Goal: Information Seeking & Learning: Learn about a topic

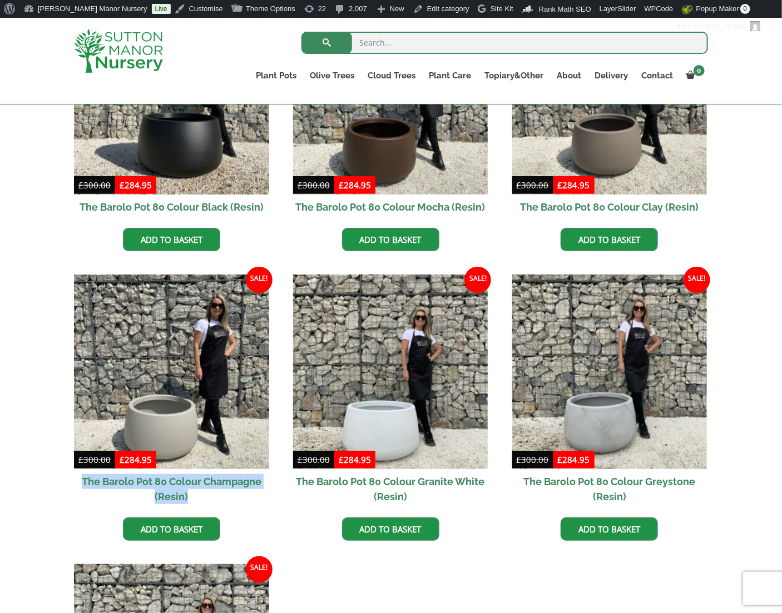
click at [139, 62] on img at bounding box center [118, 51] width 89 height 44
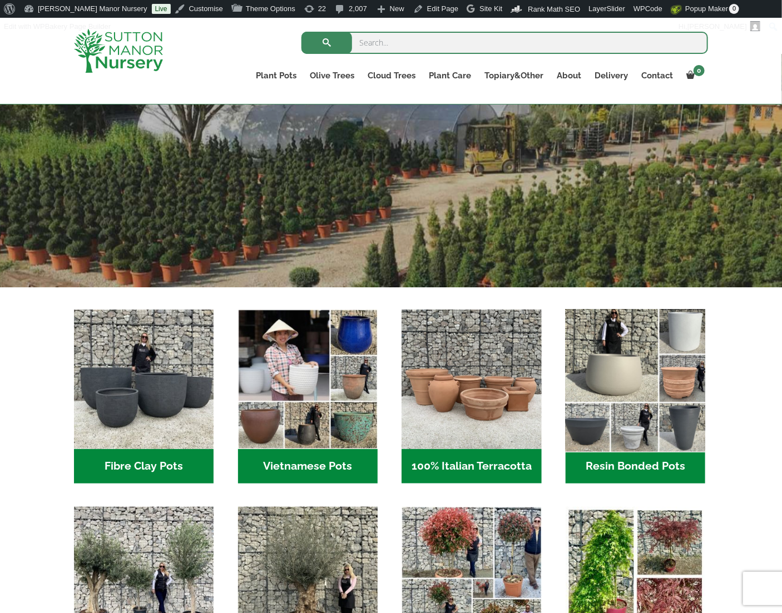
click at [605, 374] on img "Visit product category Resin Bonded Pots" at bounding box center [635, 379] width 147 height 147
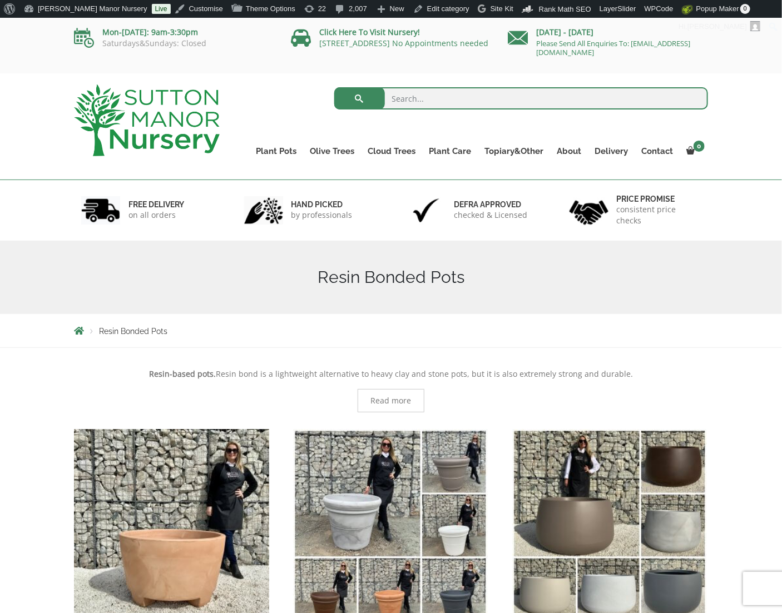
click at [404, 397] on span "Read more" at bounding box center [391, 401] width 41 height 8
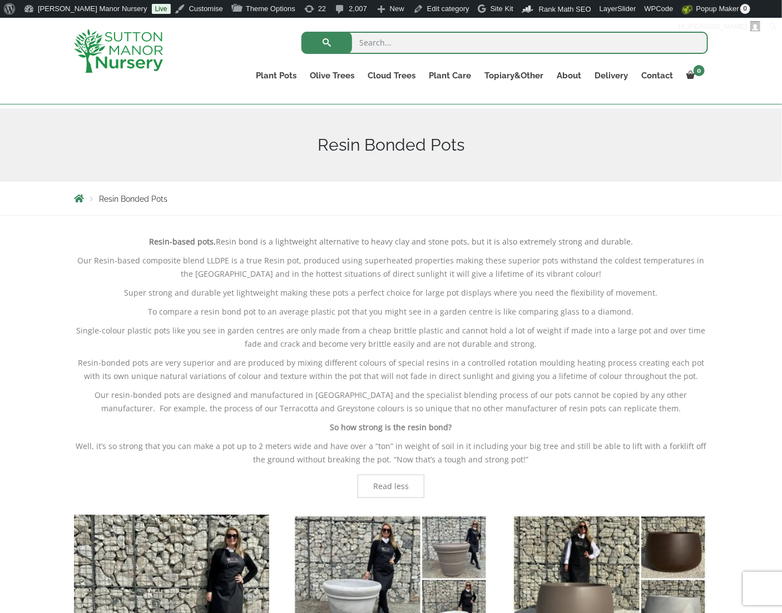
scroll to position [111, 0]
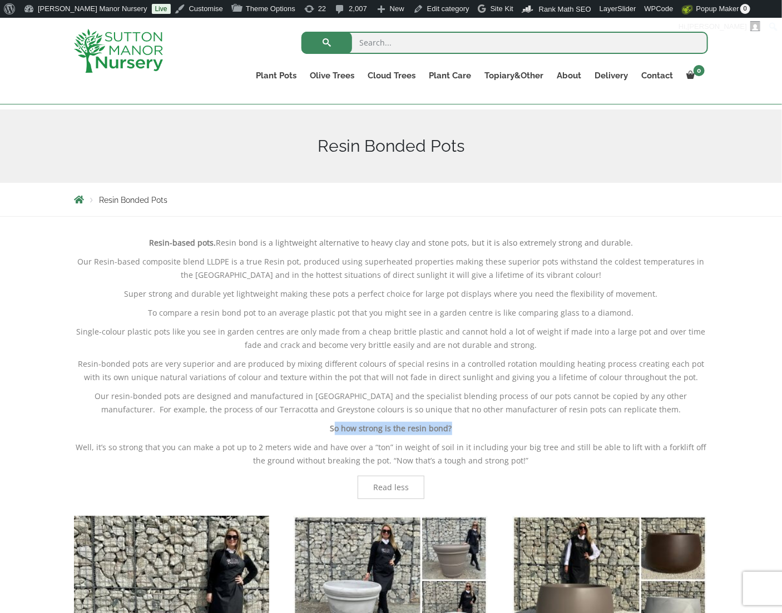
drag, startPoint x: 463, startPoint y: 428, endPoint x: 334, endPoint y: 433, distance: 129.1
click at [334, 433] on p "So how strong is the resin bond?" at bounding box center [391, 428] width 634 height 13
drag, startPoint x: 335, startPoint y: 432, endPoint x: 382, endPoint y: 418, distance: 49.4
click at [358, 413] on p "Our resin-bonded pots are designed and manufactured in Italy and the specialist…" at bounding box center [391, 403] width 634 height 27
drag, startPoint x: 451, startPoint y: 426, endPoint x: 312, endPoint y: 429, distance: 138.5
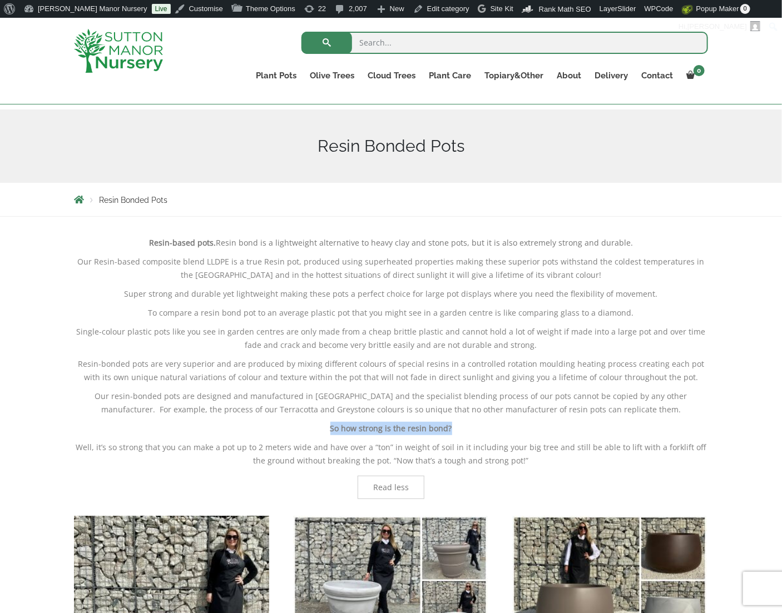
click at [312, 429] on p "So how strong is the resin bond?" at bounding box center [391, 428] width 634 height 13
copy strong "So how strong is the resin bond?"
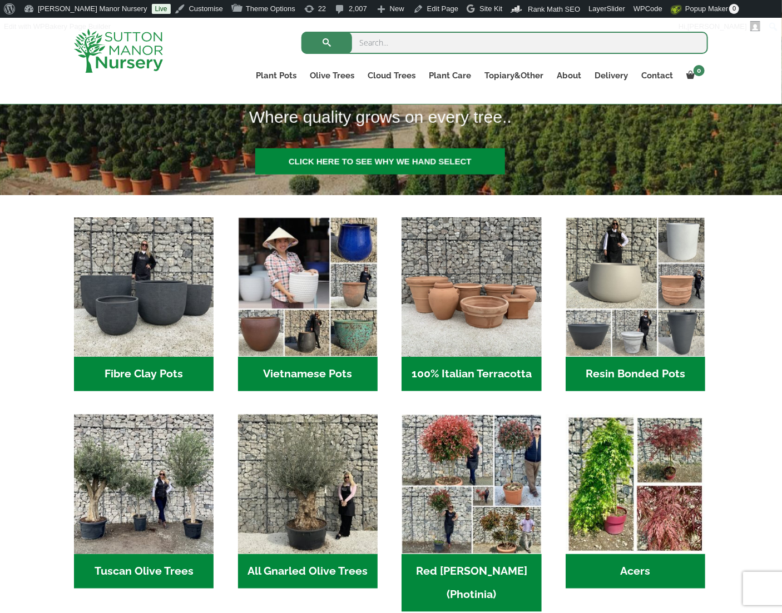
scroll to position [251, 0]
